Goal: Information Seeking & Learning: Check status

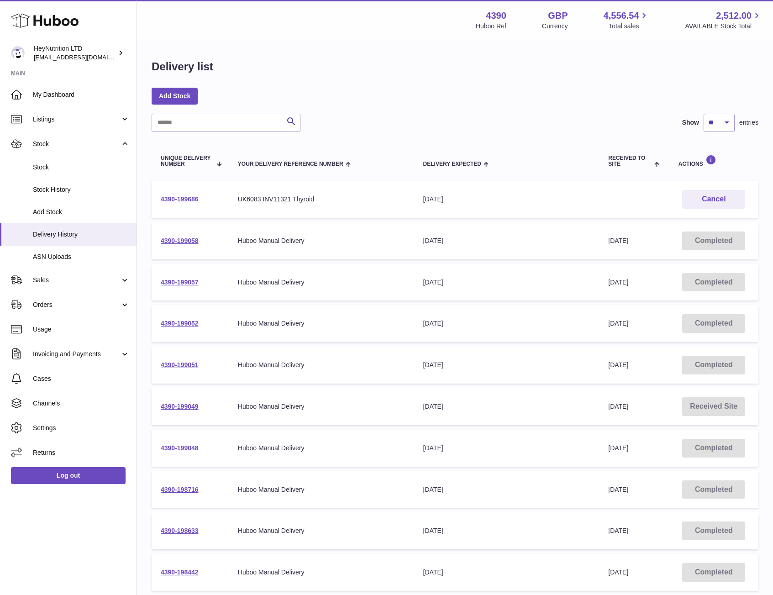
click at [335, 100] on div "Add Stock" at bounding box center [455, 96] width 607 height 16
click at [63, 157] on link "Stock" at bounding box center [68, 167] width 137 height 22
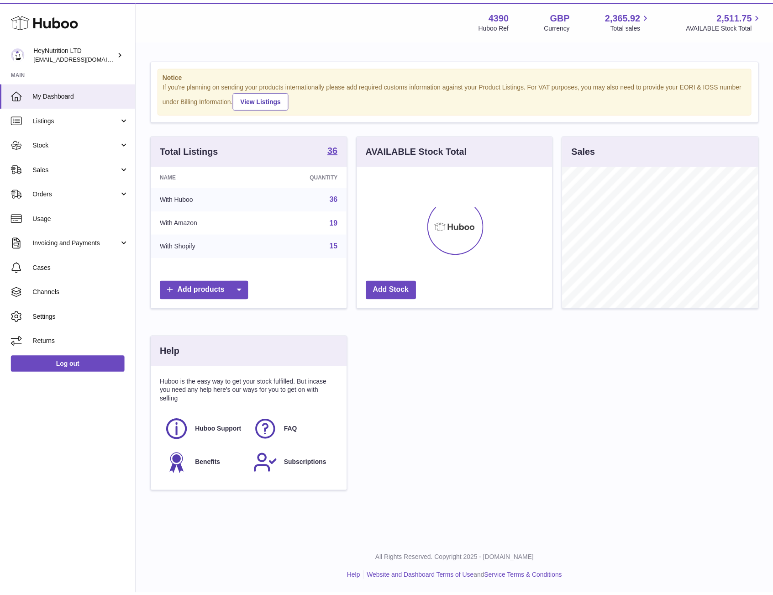
scroll to position [142, 197]
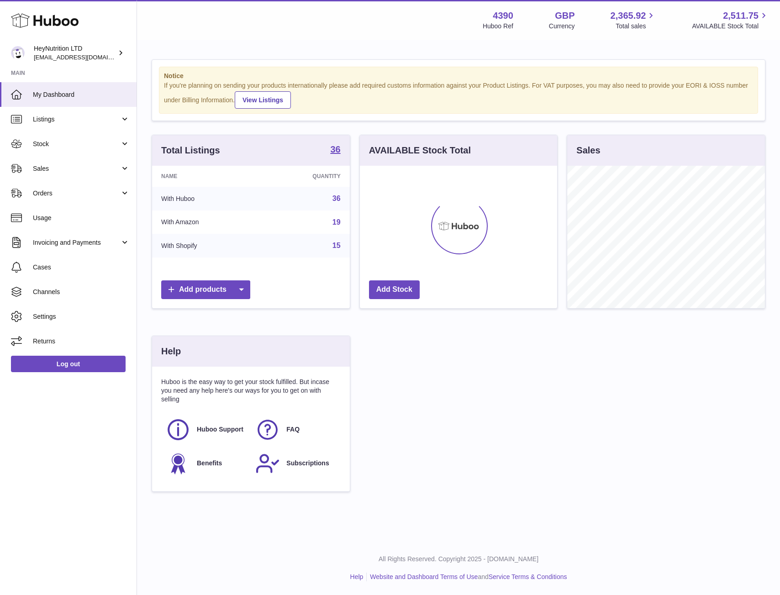
click at [374, 127] on div "Notice If you're planning on sending your products internationally please add r…" at bounding box center [458, 280] width 643 height 478
click at [42, 140] on span "Stock" at bounding box center [76, 144] width 87 height 9
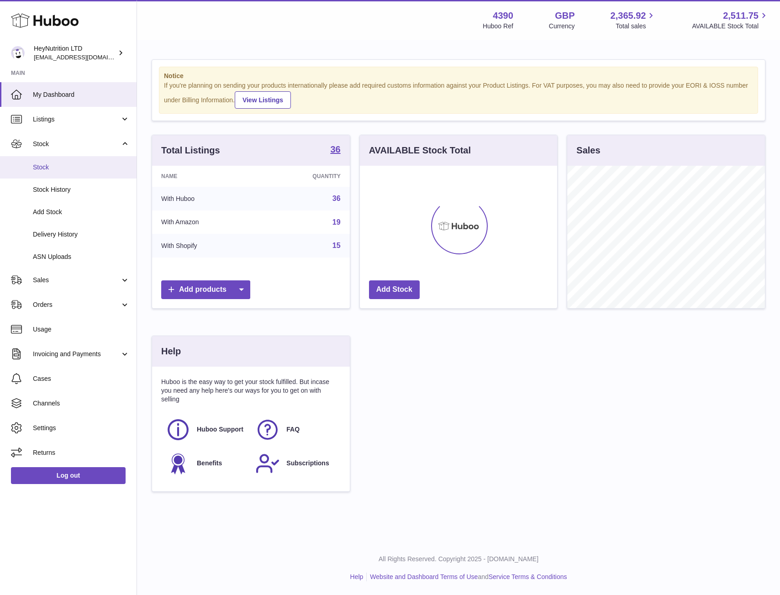
click at [44, 162] on link "Stock" at bounding box center [68, 167] width 137 height 22
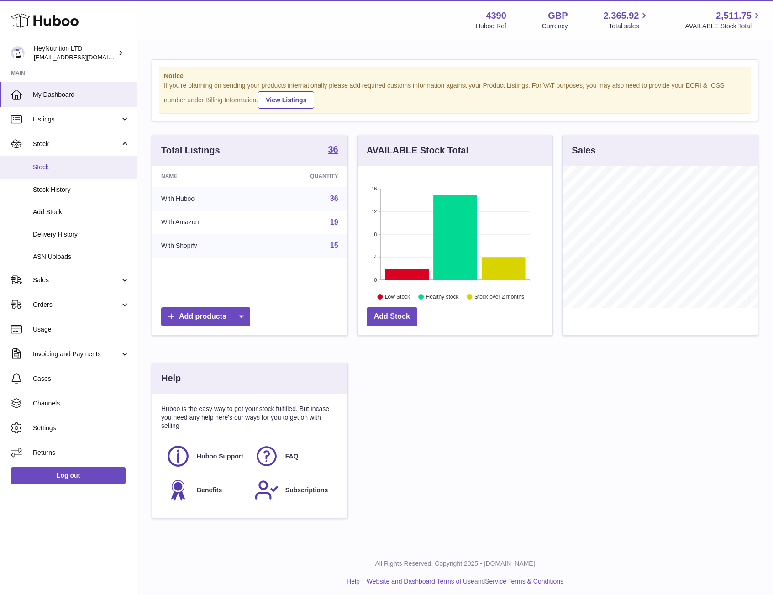
scroll to position [456425, 456372]
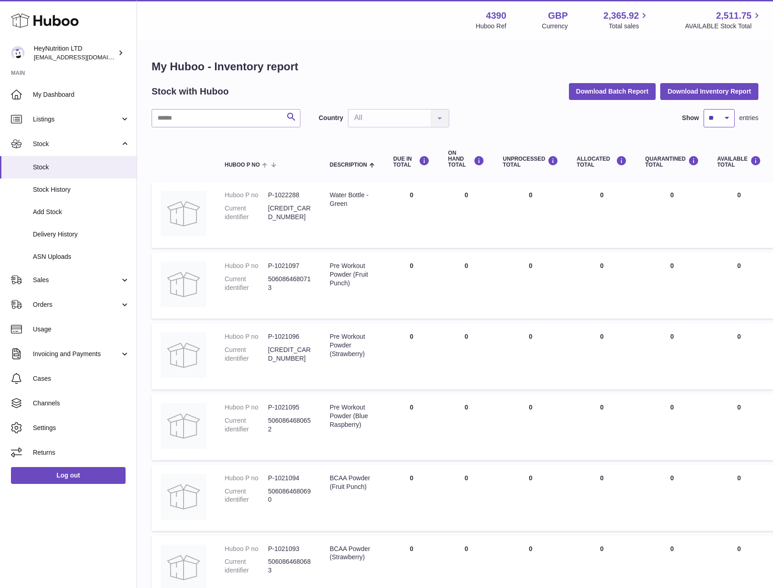
click at [725, 122] on select "** ** ** ***" at bounding box center [719, 118] width 31 height 18
select select "***"
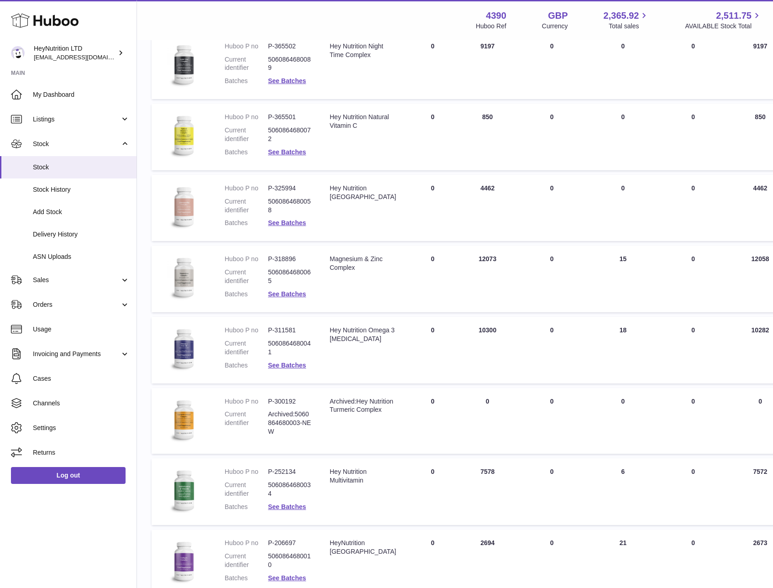
scroll to position [2009, 0]
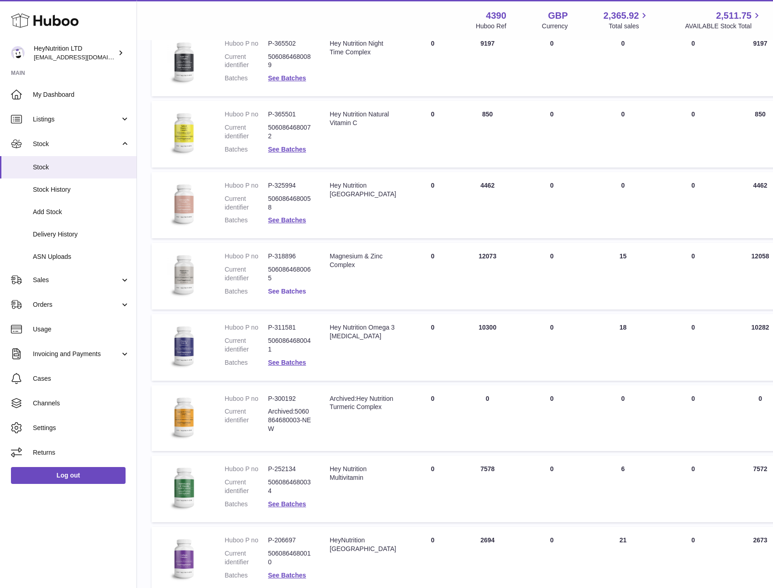
click at [297, 293] on link "See Batches" at bounding box center [287, 291] width 38 height 7
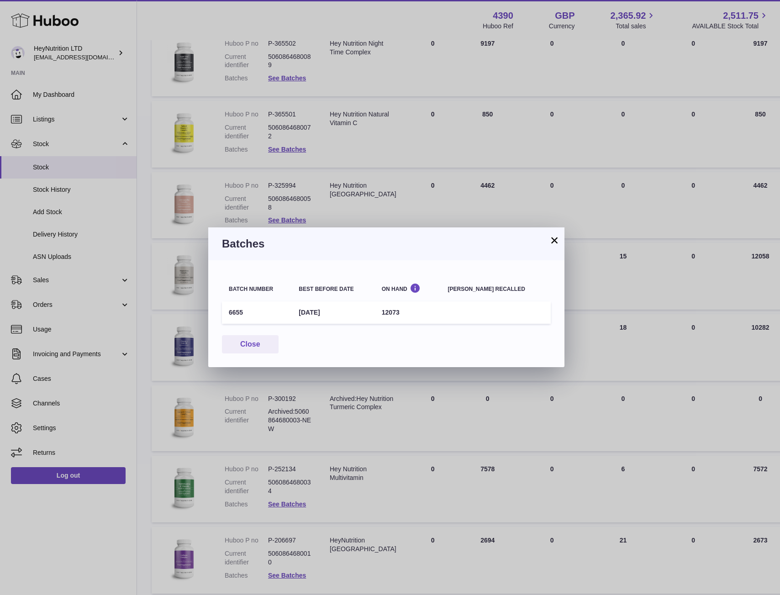
click at [552, 242] on button "×" at bounding box center [554, 240] width 11 height 11
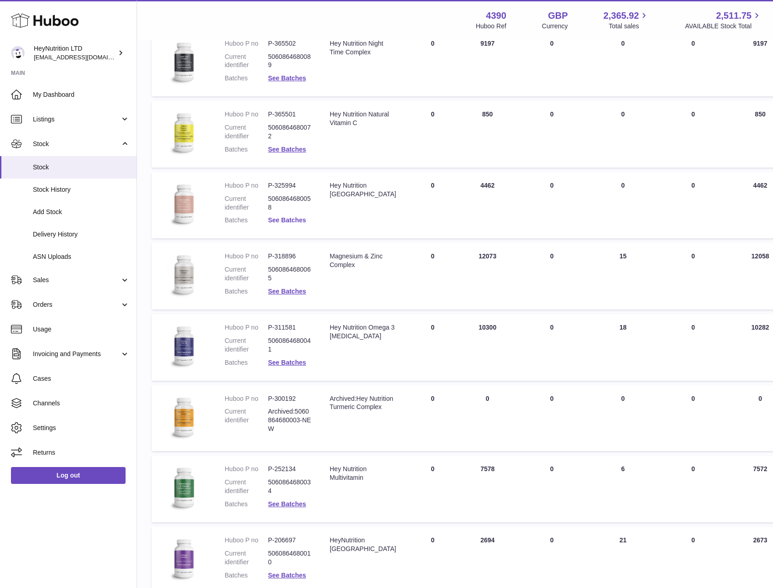
click at [288, 219] on link "See Batches" at bounding box center [287, 219] width 38 height 7
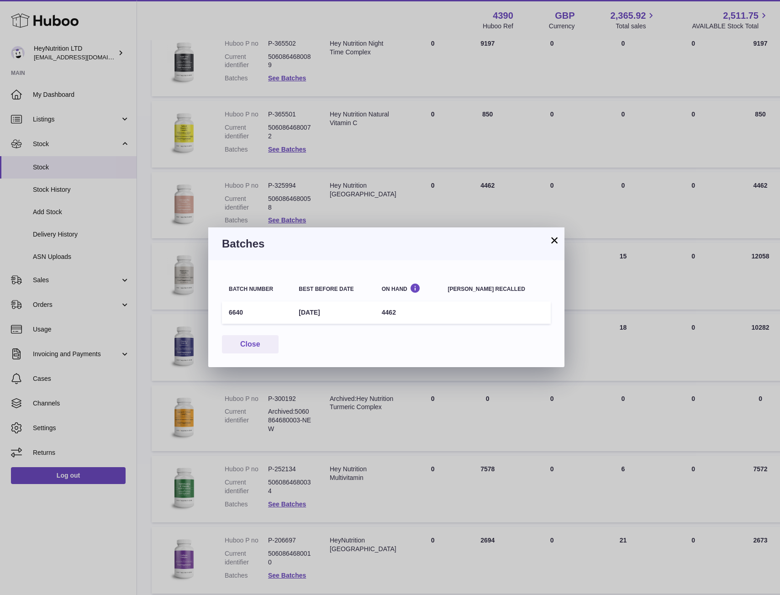
click at [552, 242] on button "×" at bounding box center [554, 240] width 11 height 11
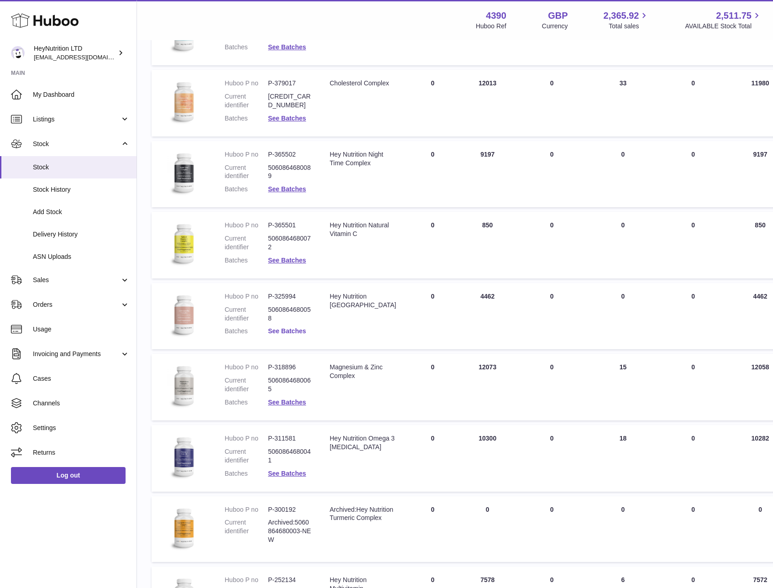
scroll to position [1909, 0]
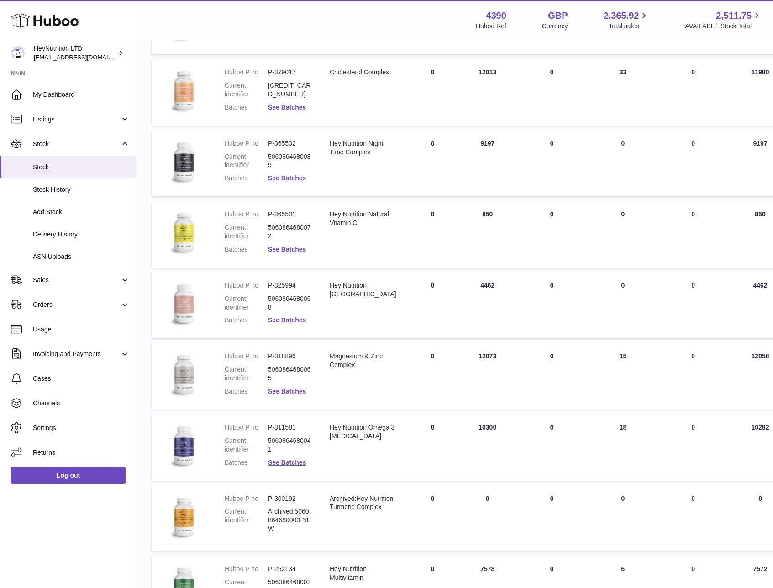
click at [282, 320] on link "See Batches" at bounding box center [287, 319] width 38 height 7
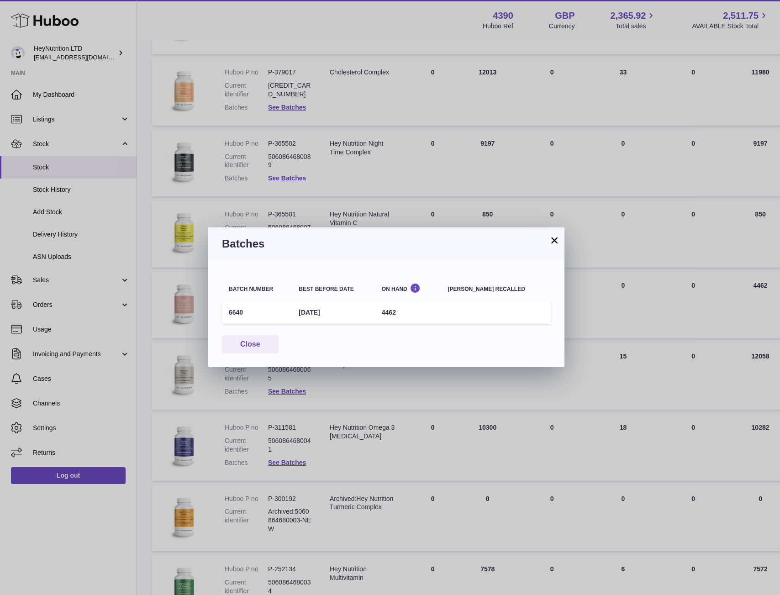
click at [554, 241] on button "×" at bounding box center [554, 240] width 11 height 11
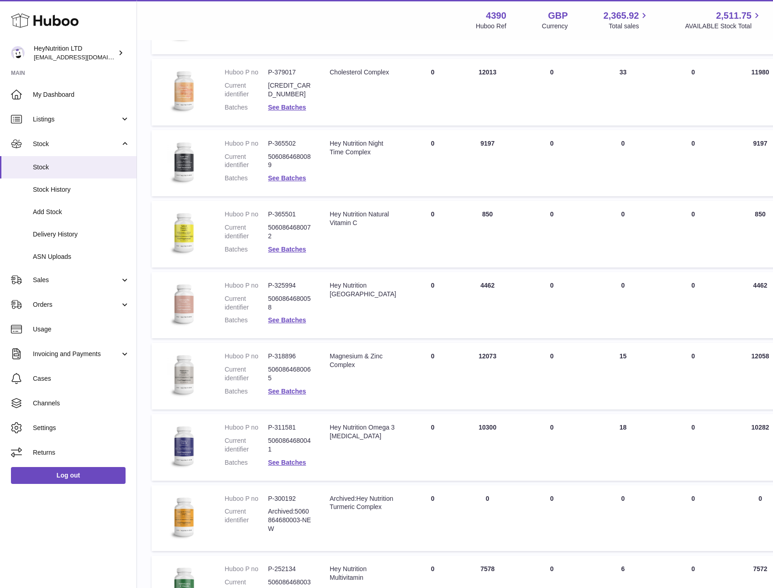
click at [289, 284] on dd "P-325994" at bounding box center [289, 285] width 43 height 9
copy dl "P-325994"
click at [557, 326] on td "UNPROCESSED Total 0" at bounding box center [552, 305] width 74 height 67
